Goal: Browse casually

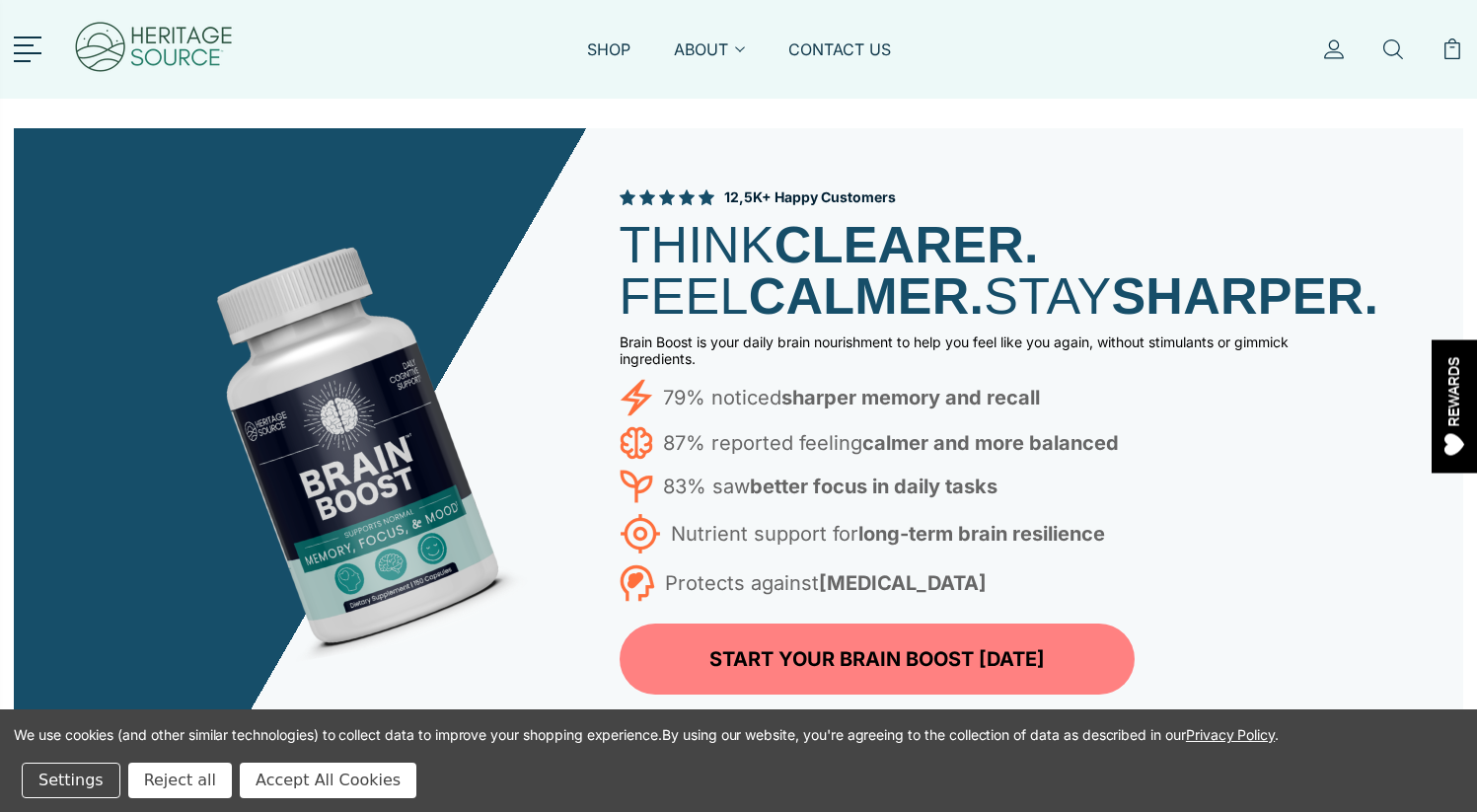
click at [294, 776] on button "Accept All Cookies" at bounding box center [327, 780] width 176 height 36
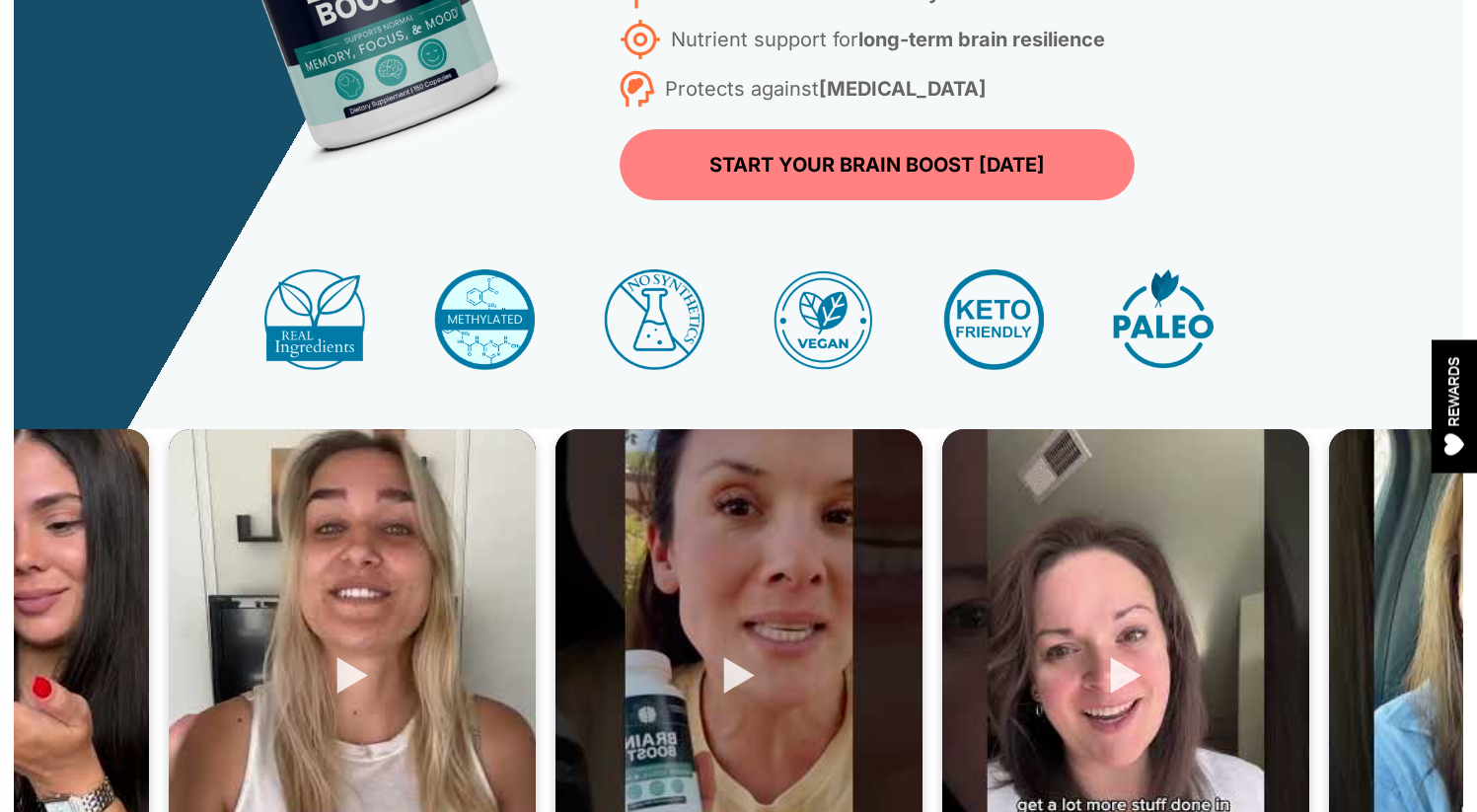
scroll to position [534, 0]
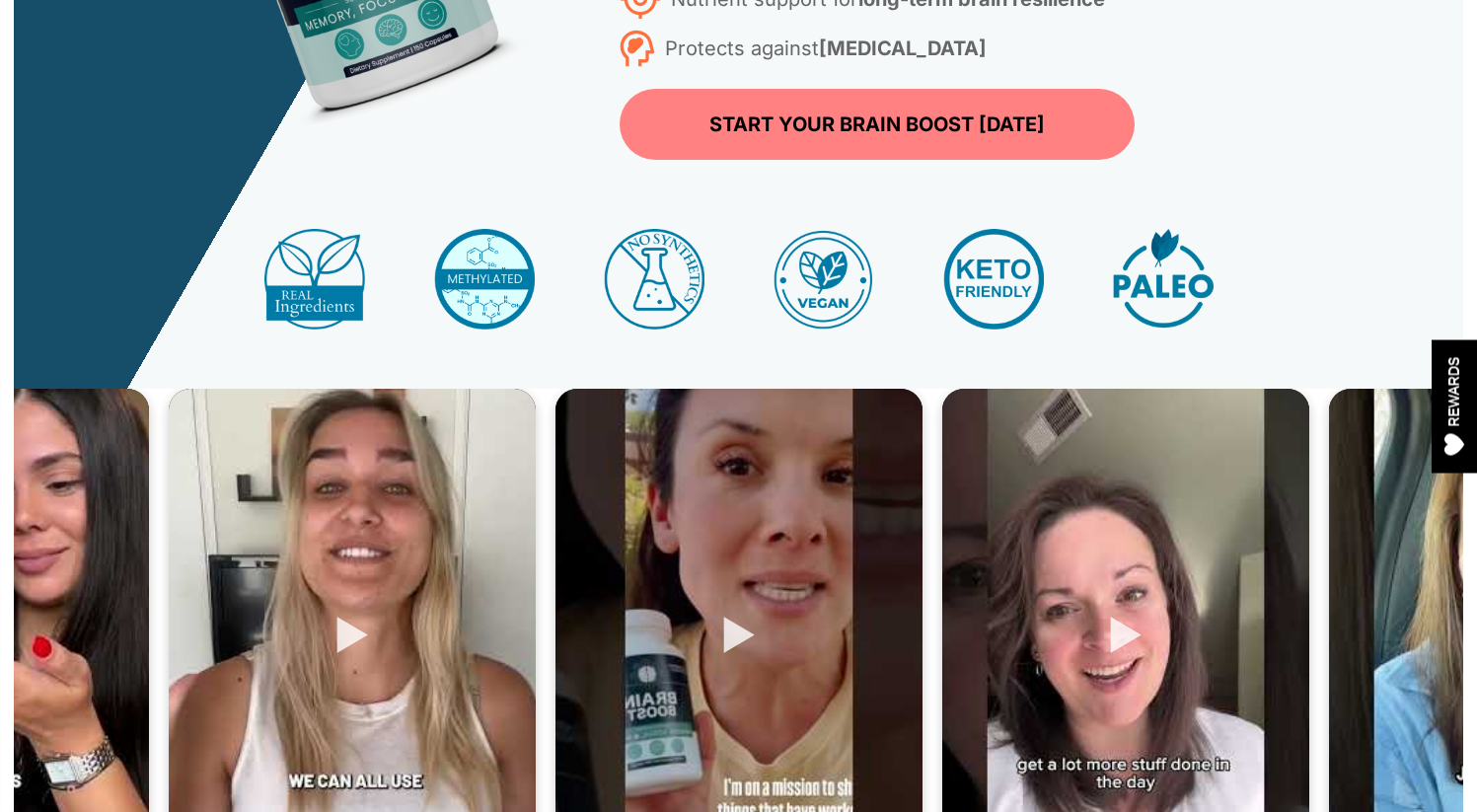
click at [351, 687] on div at bounding box center [351, 636] width 367 height 494
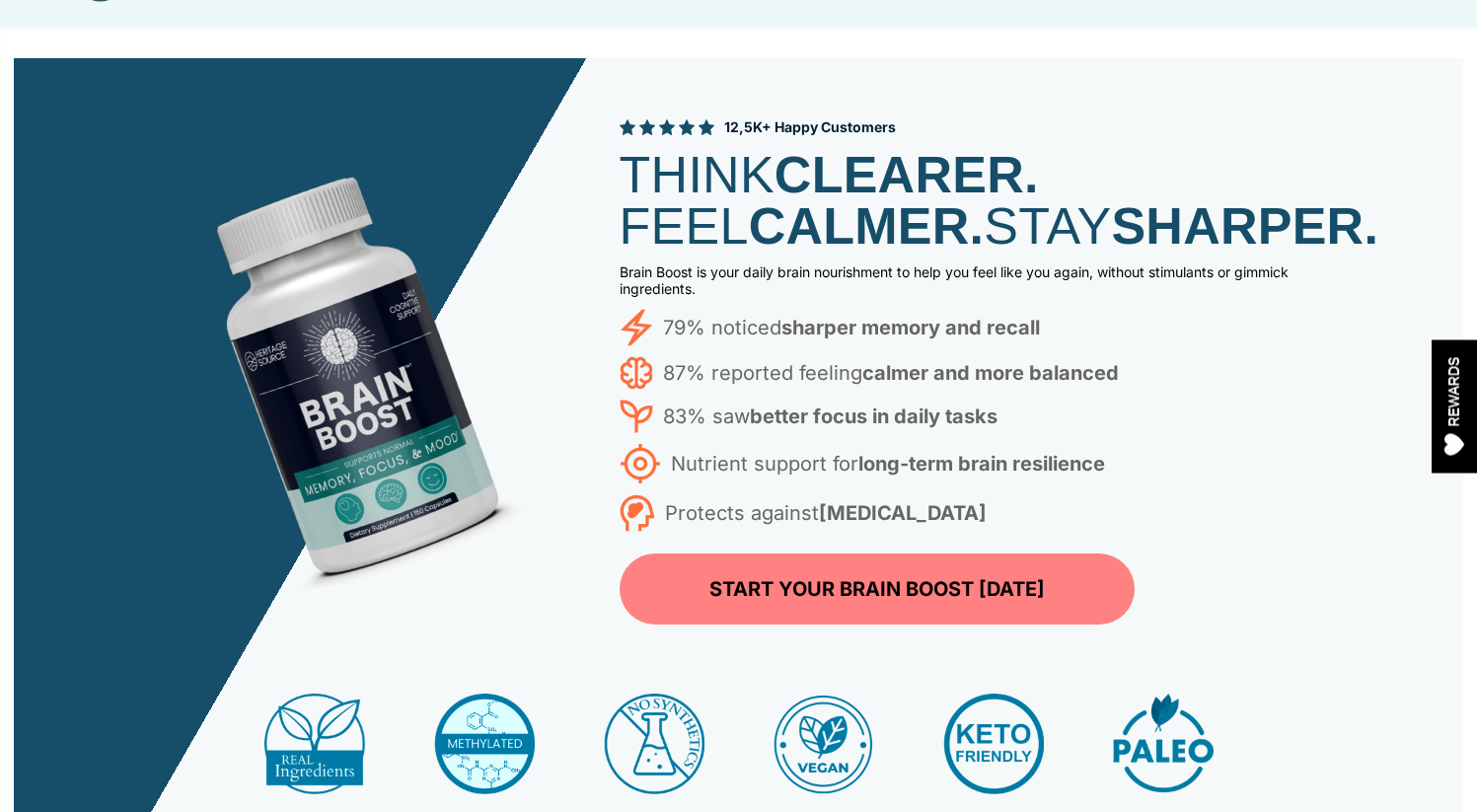
scroll to position [89, 0]
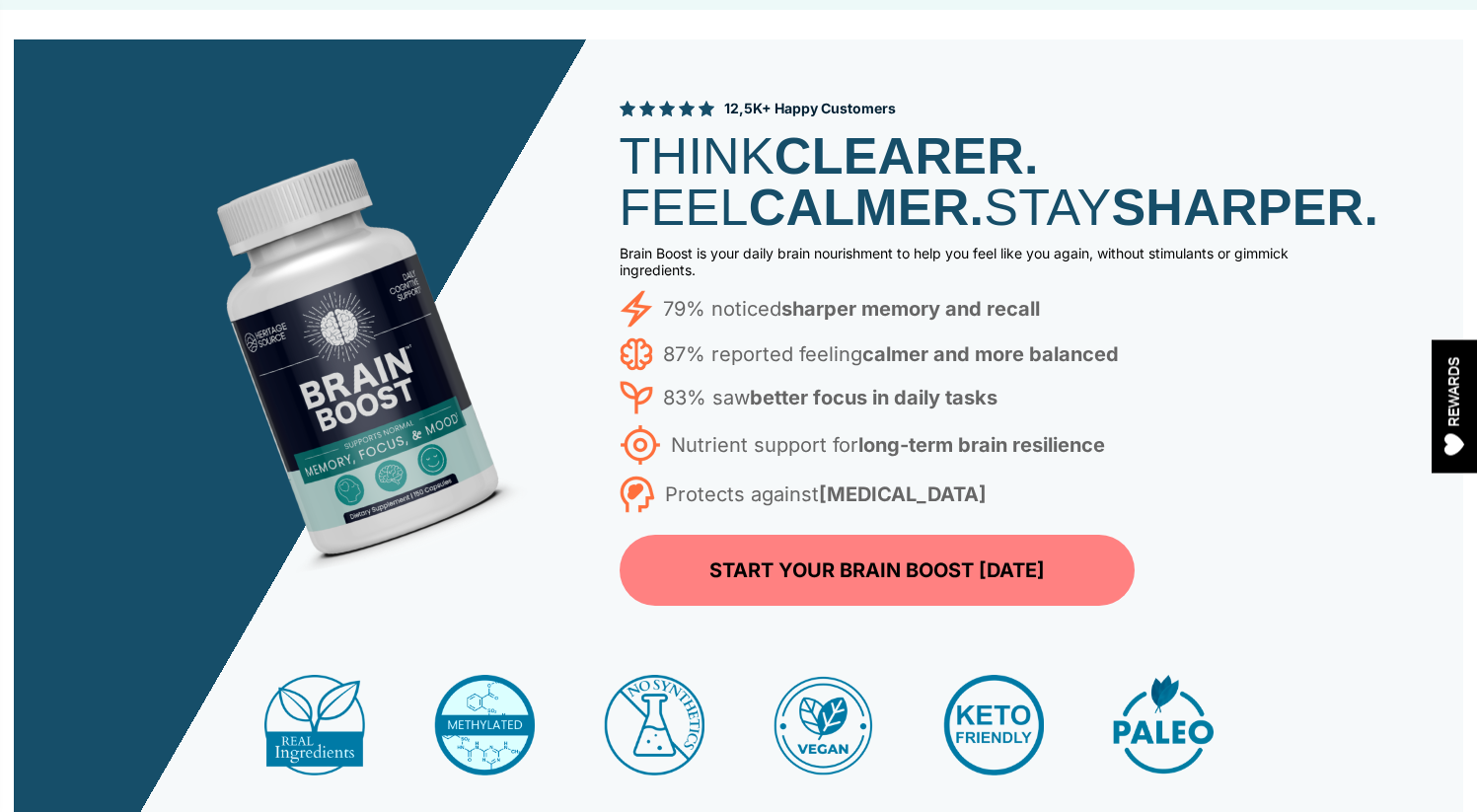
drag, startPoint x: 713, startPoint y: 107, endPoint x: 948, endPoint y: 119, distance: 235.3
click at [948, 119] on div "12,5K+ Happy Customers THINK CLEARER. FEEL CALMER. STAY SHARPER. Brain Boost is…" at bounding box center [976, 351] width 716 height 507
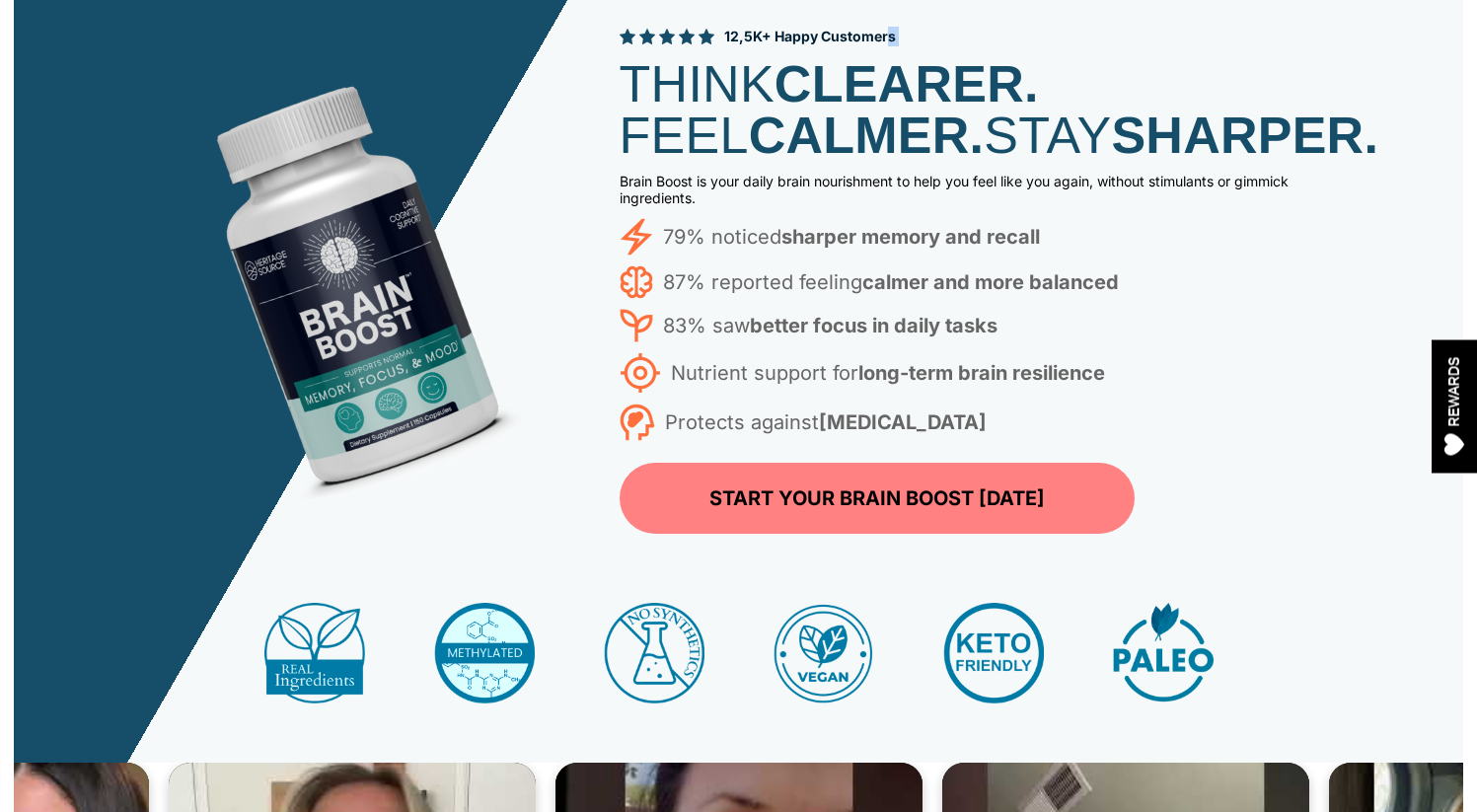
scroll to position [166, 0]
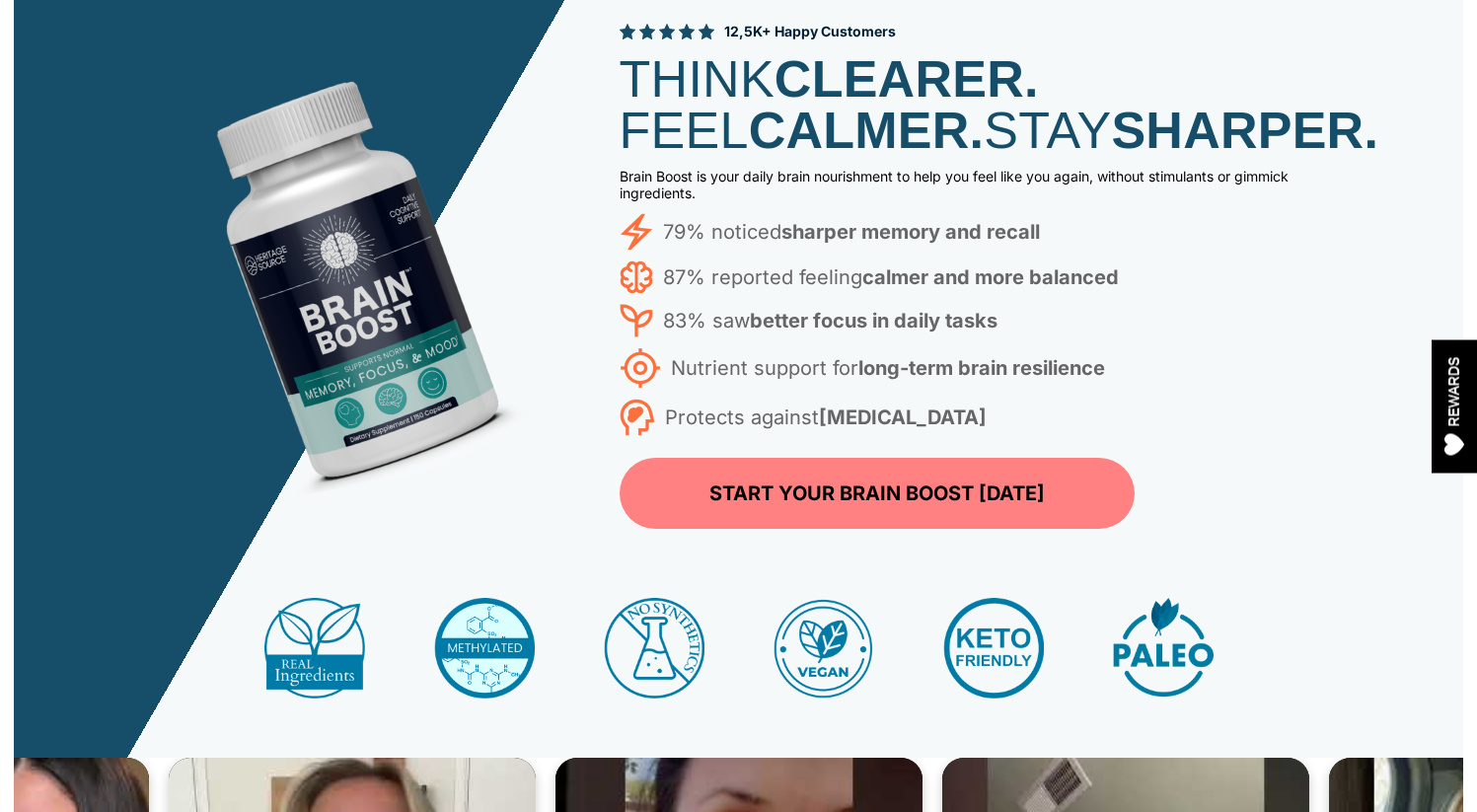
click at [889, 201] on p "Brain Boost is your daily brain nourishment to help you feel like you again, wi…" at bounding box center [976, 185] width 716 height 34
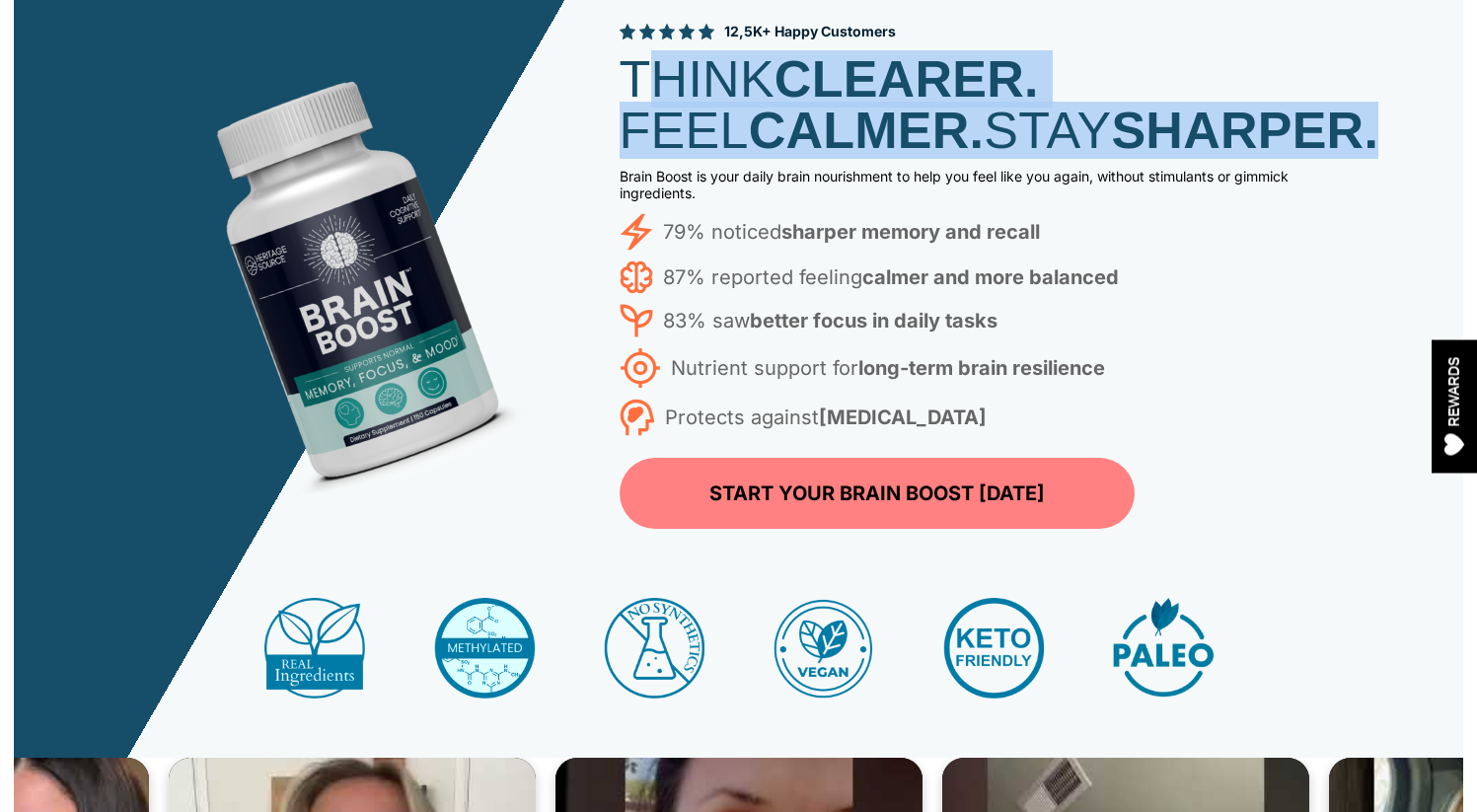
drag, startPoint x: 646, startPoint y: 72, endPoint x: 1004, endPoint y: 189, distance: 376.6
click at [1004, 156] on h1 "THINK CLEARER. FEEL CALMER. STAY SHARPER." at bounding box center [976, 104] width 716 height 102
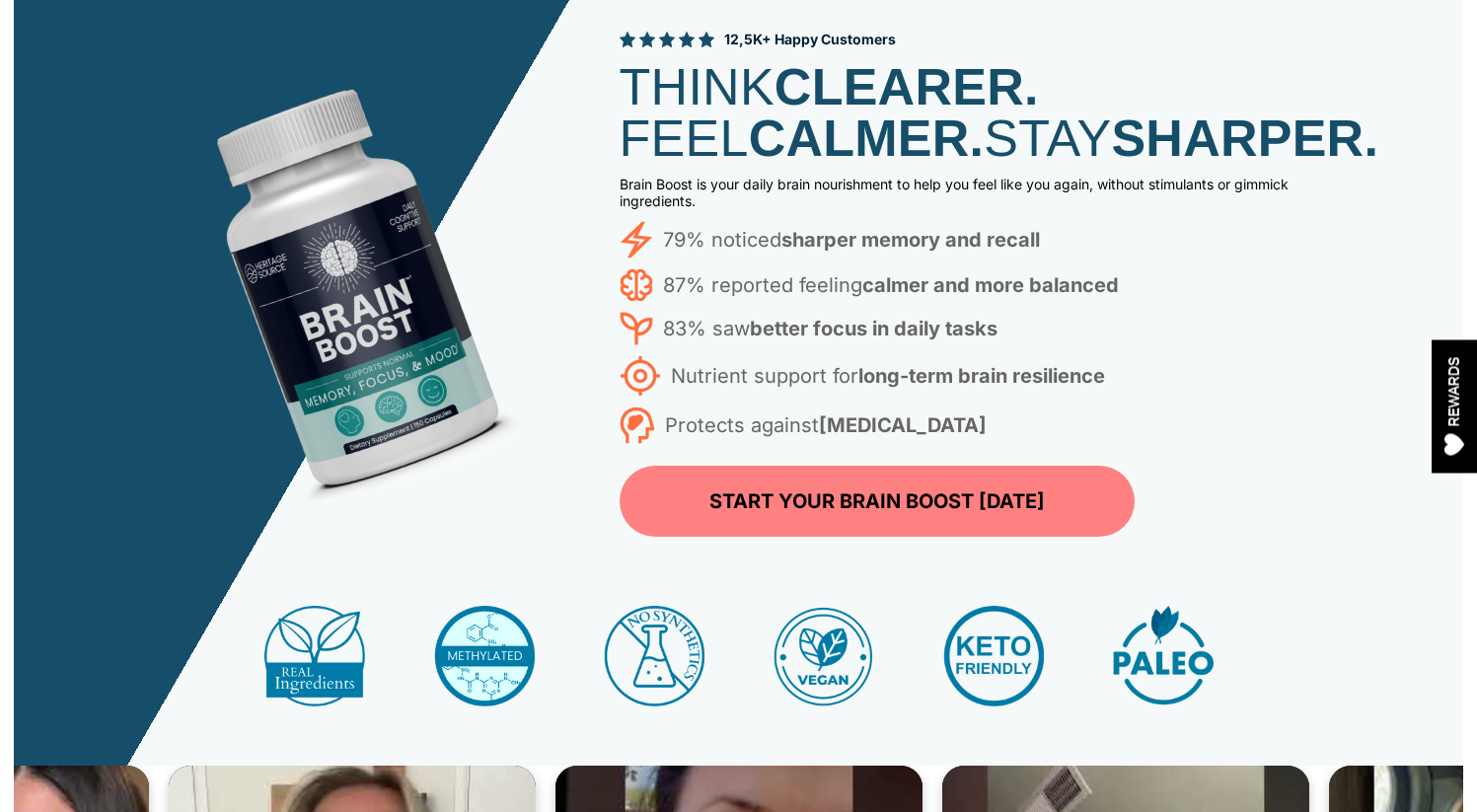
scroll to position [185, 0]
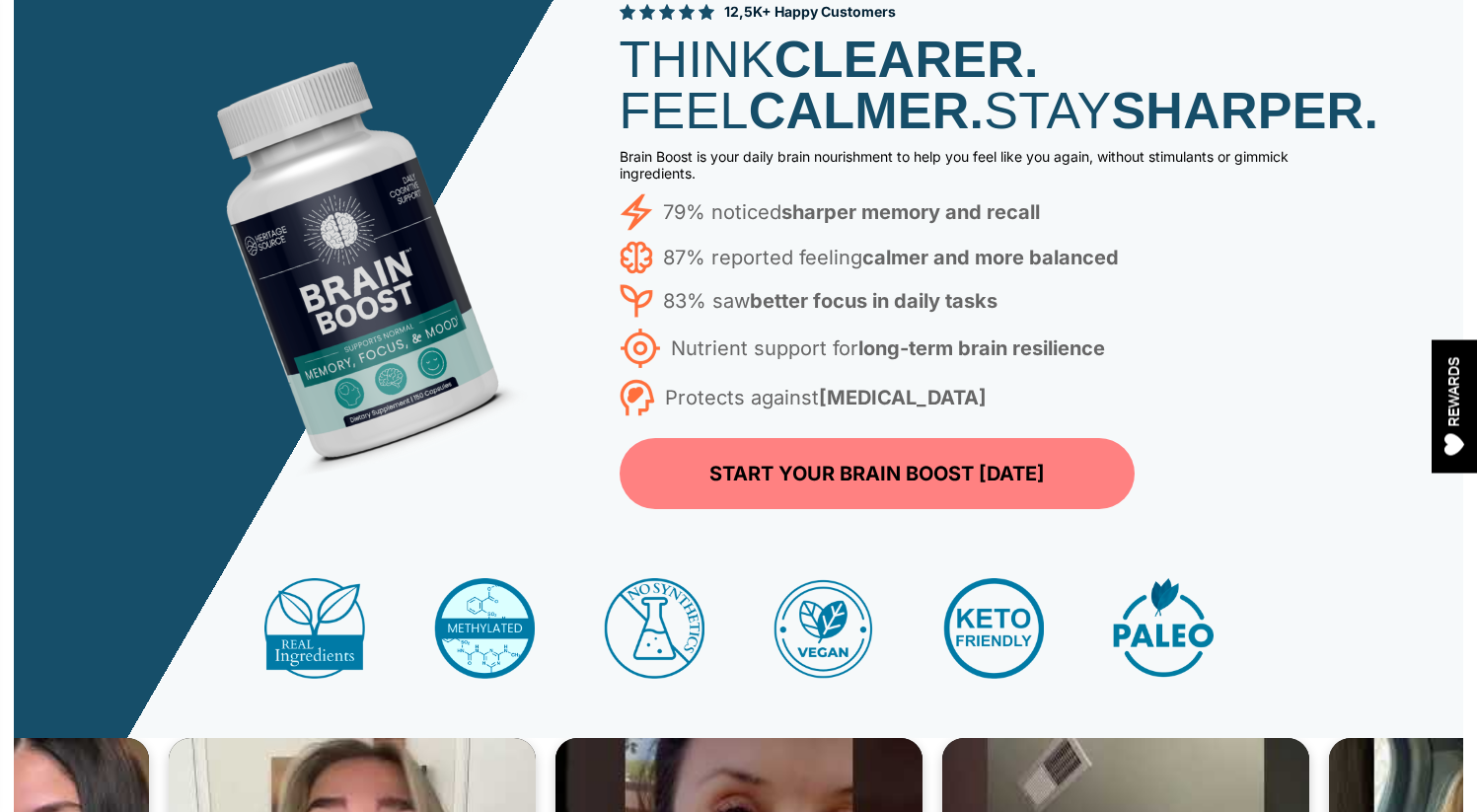
drag, startPoint x: 660, startPoint y: 260, endPoint x: 675, endPoint y: 260, distance: 15.0
click at [675, 231] on li "79% noticed sharper memory and recall" at bounding box center [976, 212] width 716 height 38
drag, startPoint x: 672, startPoint y: 307, endPoint x: 769, endPoint y: 309, distance: 97.0
click at [769, 274] on p "87% reported feeling calmer and more balanced" at bounding box center [891, 258] width 456 height 32
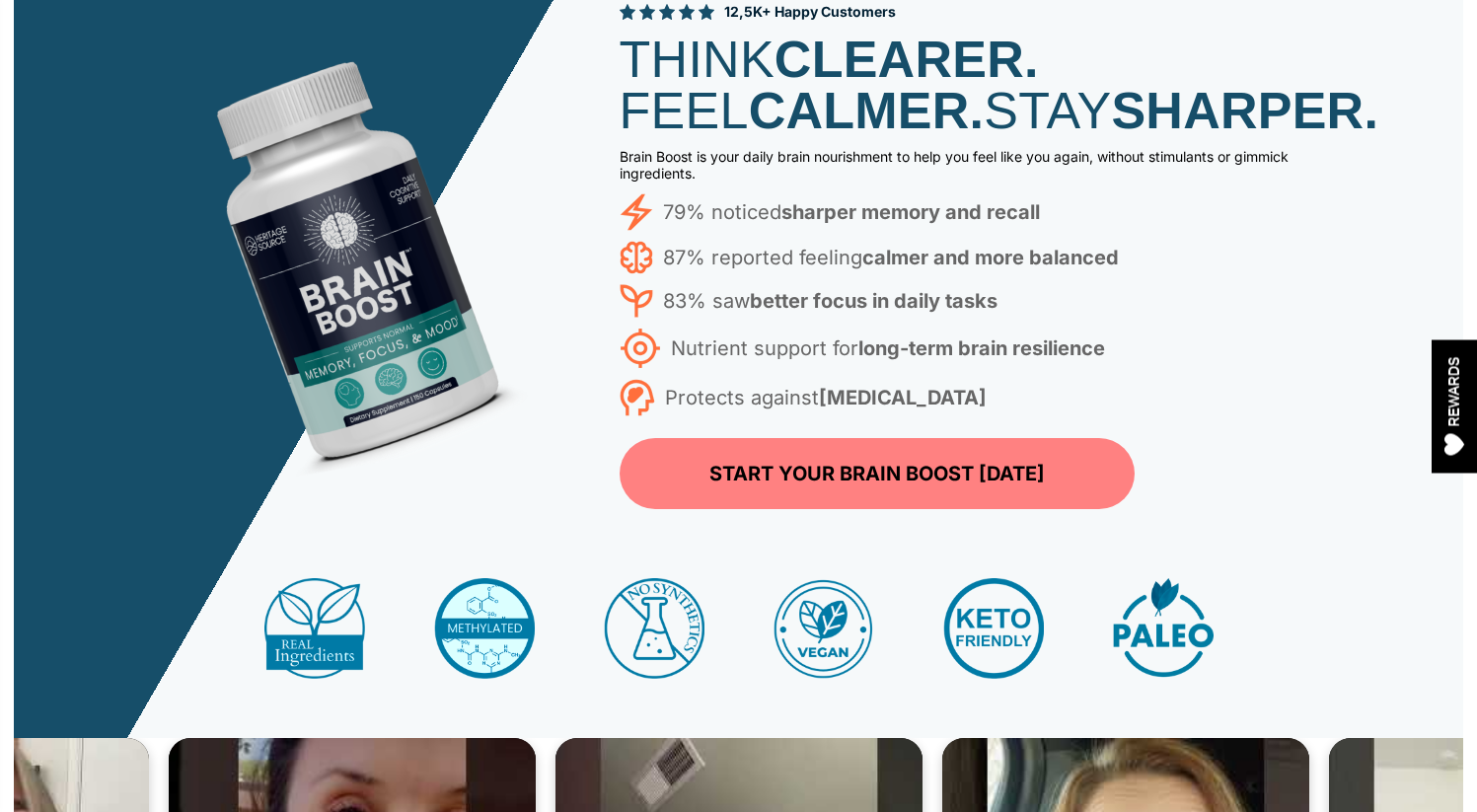
drag, startPoint x: 679, startPoint y: 345, endPoint x: 827, endPoint y: 348, distance: 148.0
click at [826, 316] on p "83% saw better focus in daily tasks" at bounding box center [830, 301] width 334 height 32
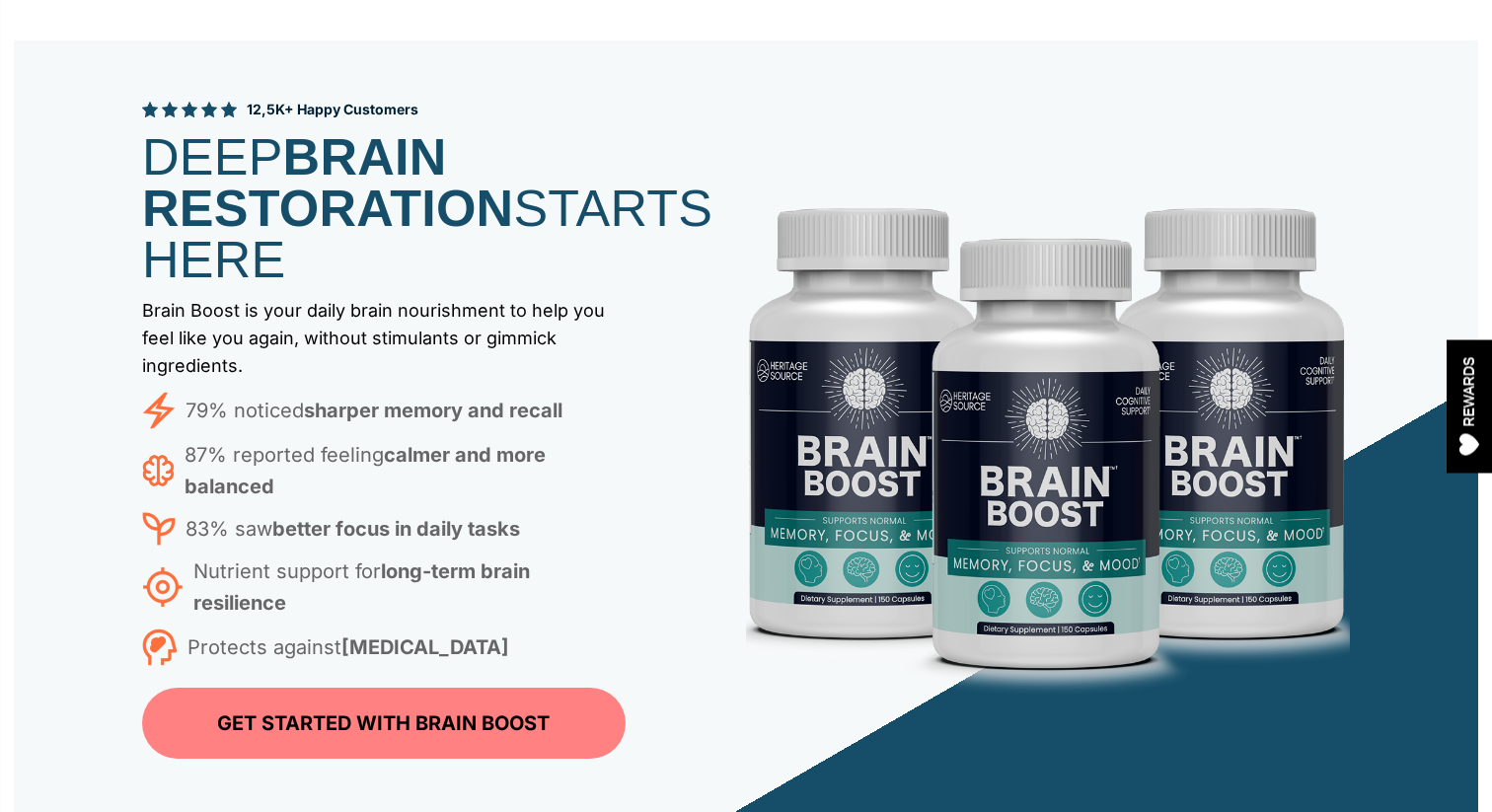
scroll to position [8593, 0]
drag, startPoint x: 505, startPoint y: 210, endPoint x: 150, endPoint y: 118, distance: 366.7
click at [150, 132] on h1 "DEEP BRAIN RESTORATION STARTS HERE" at bounding box center [384, 209] width 484 height 154
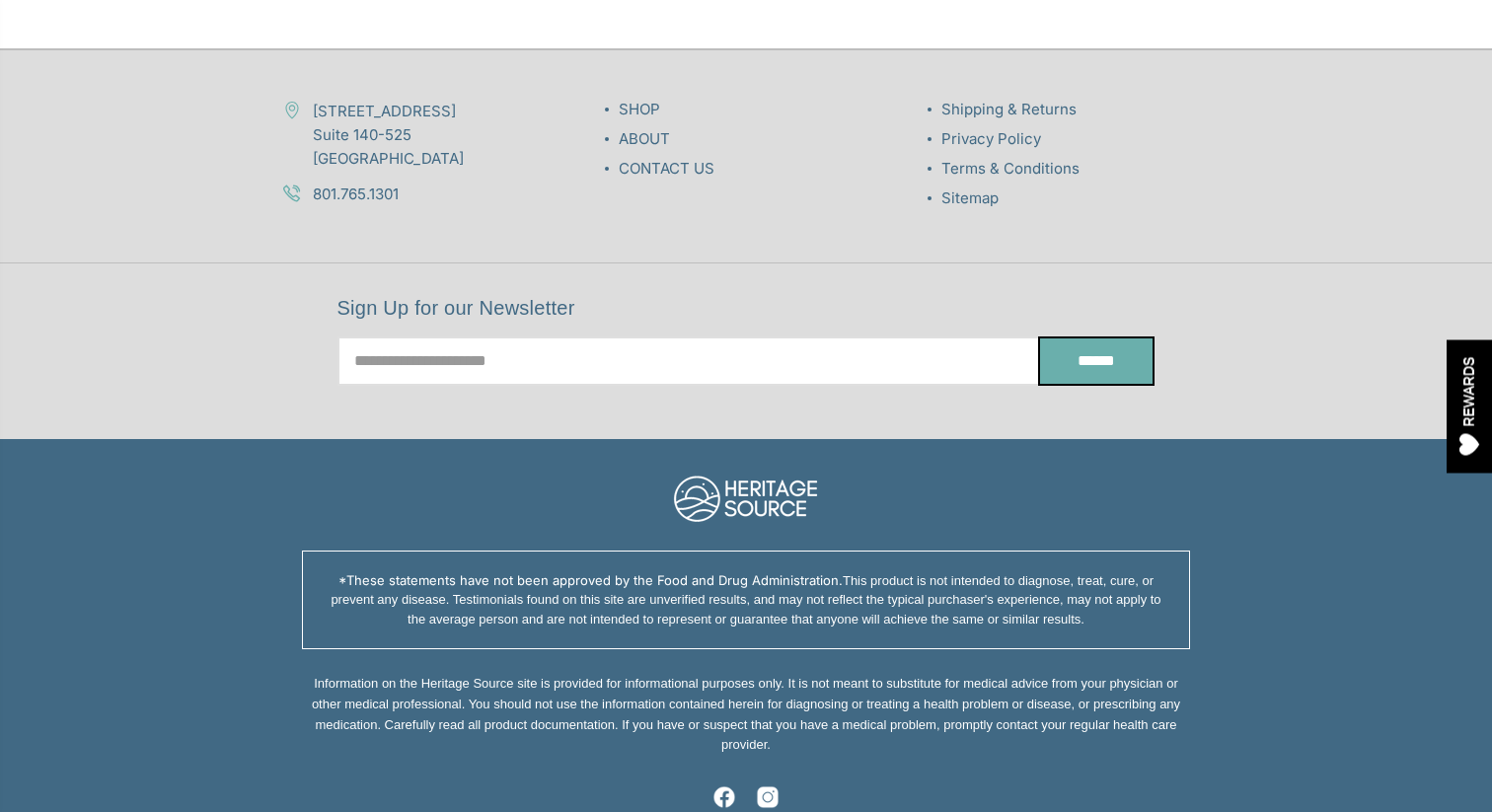
scroll to position [9504, 0]
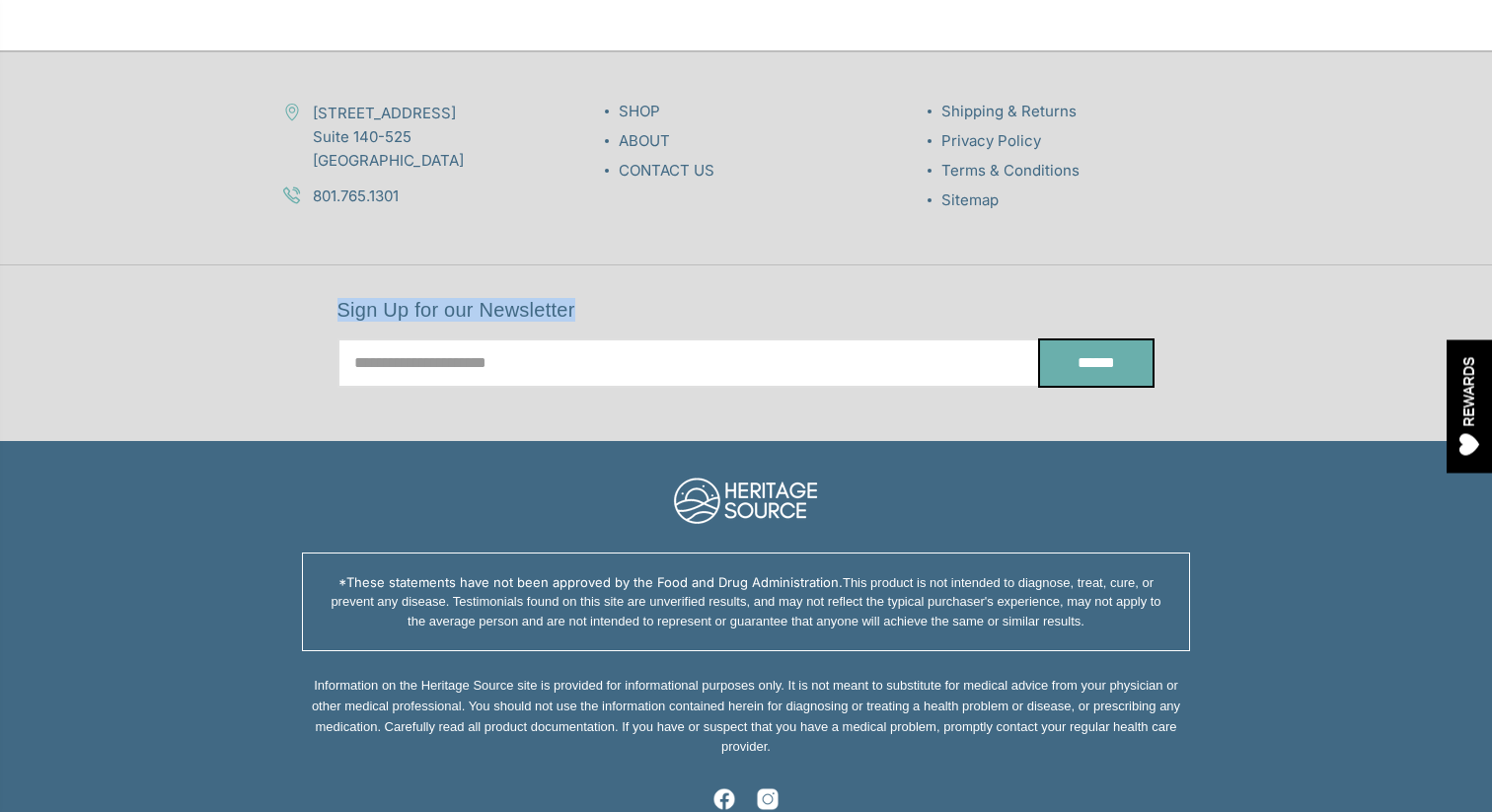
drag, startPoint x: 320, startPoint y: 283, endPoint x: 635, endPoint y: 285, distance: 315.0
click at [635, 298] on article "Sign Up for our Newsletter Email Address ******" at bounding box center [746, 342] width 994 height 90
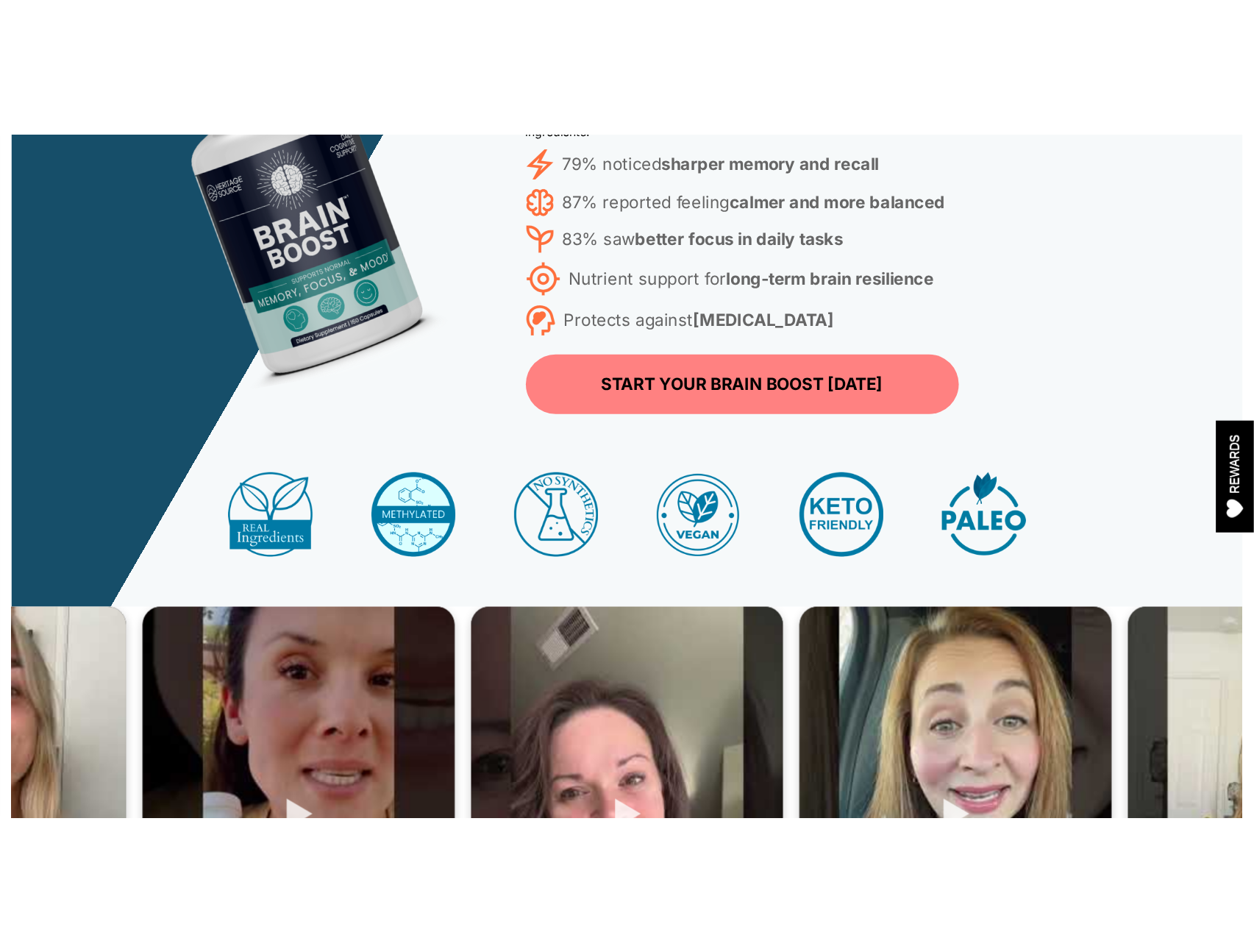
scroll to position [0, 0]
